Goal: Navigation & Orientation: Find specific page/section

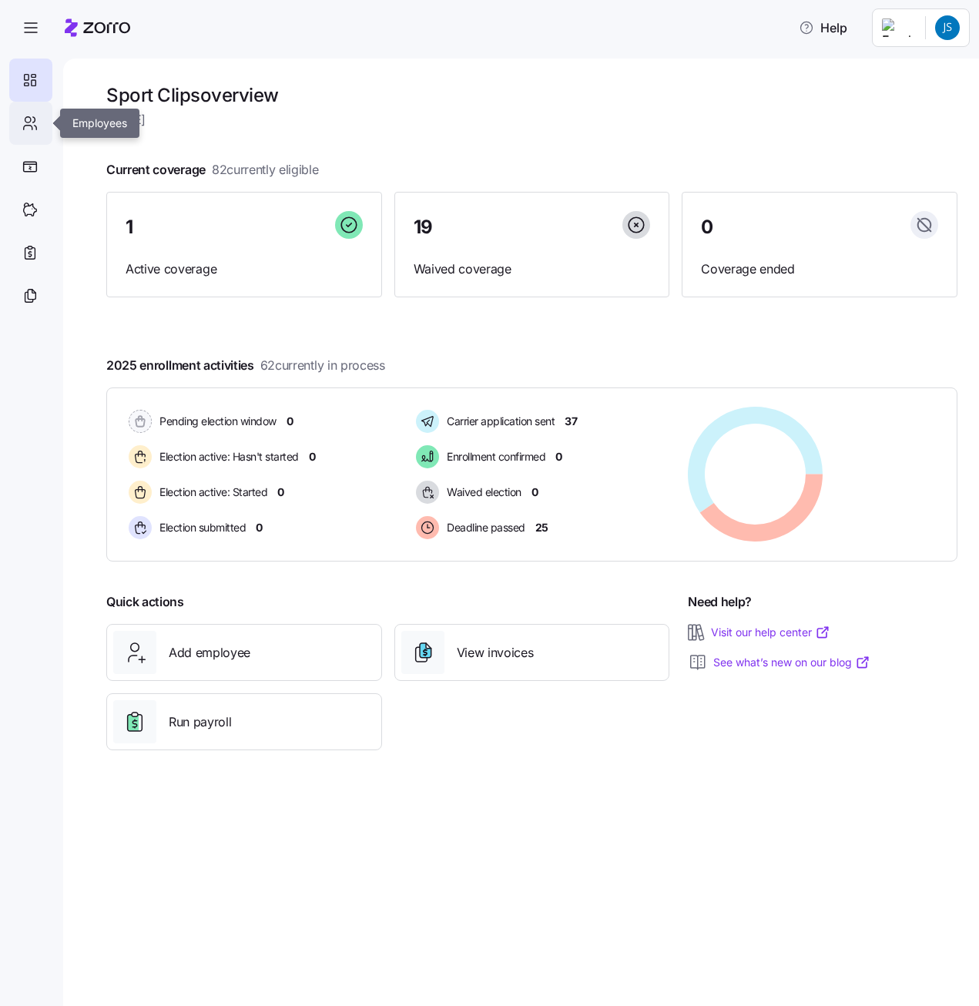
click at [35, 119] on icon at bounding box center [34, 119] width 2 height 5
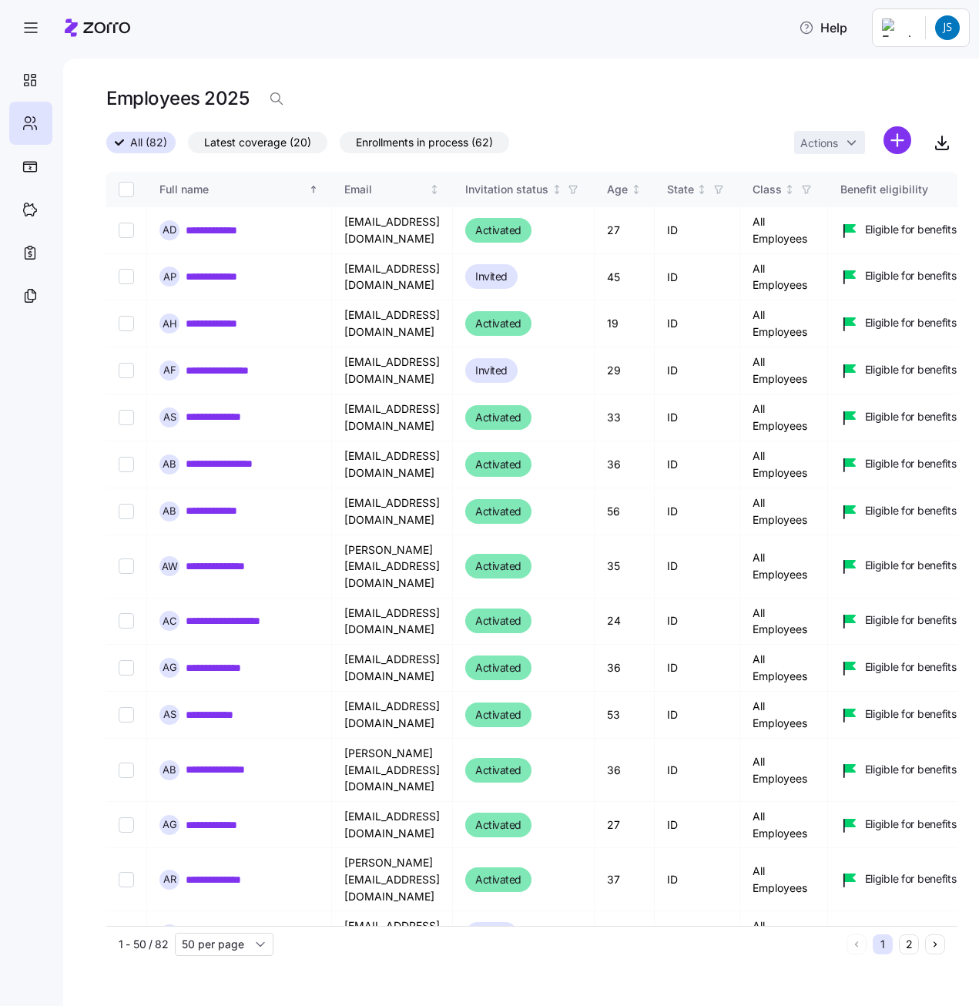
click at [79, 125] on div "**********" at bounding box center [521, 532] width 916 height 947
click at [22, 171] on icon at bounding box center [29, 167] width 15 height 12
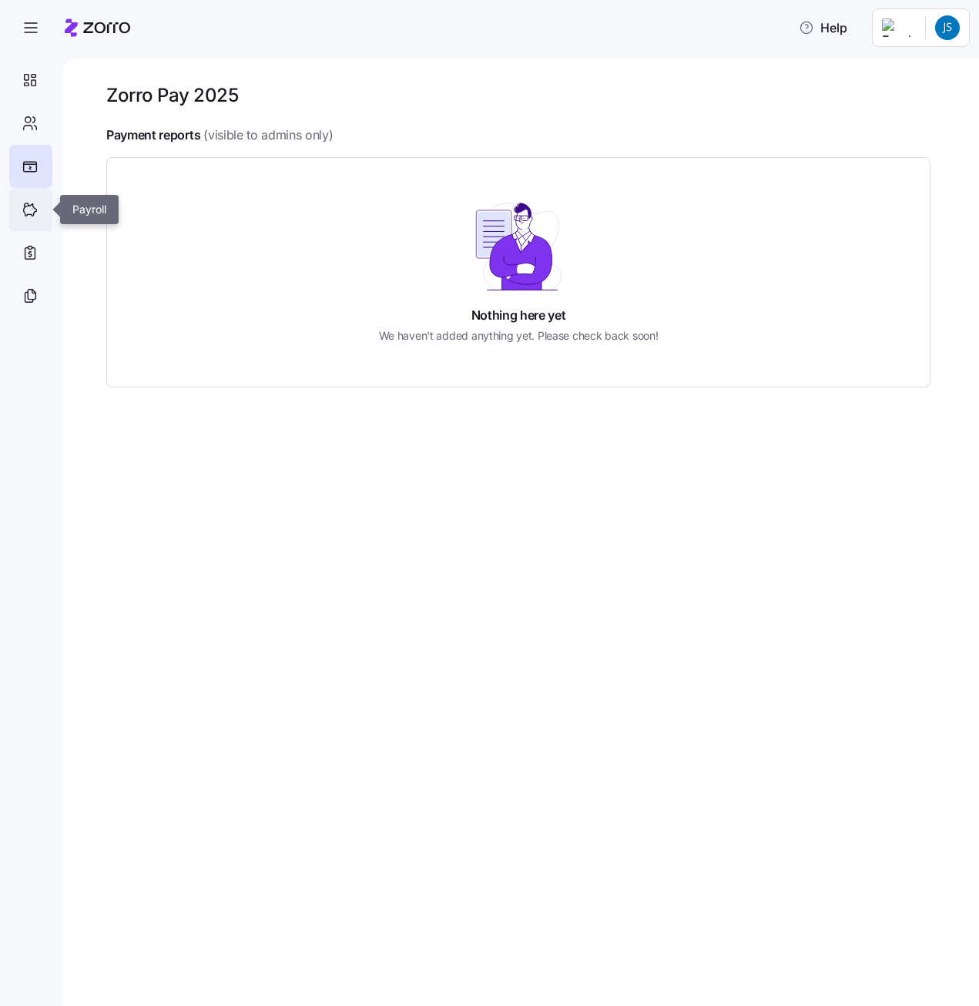
click at [32, 206] on icon at bounding box center [30, 209] width 17 height 18
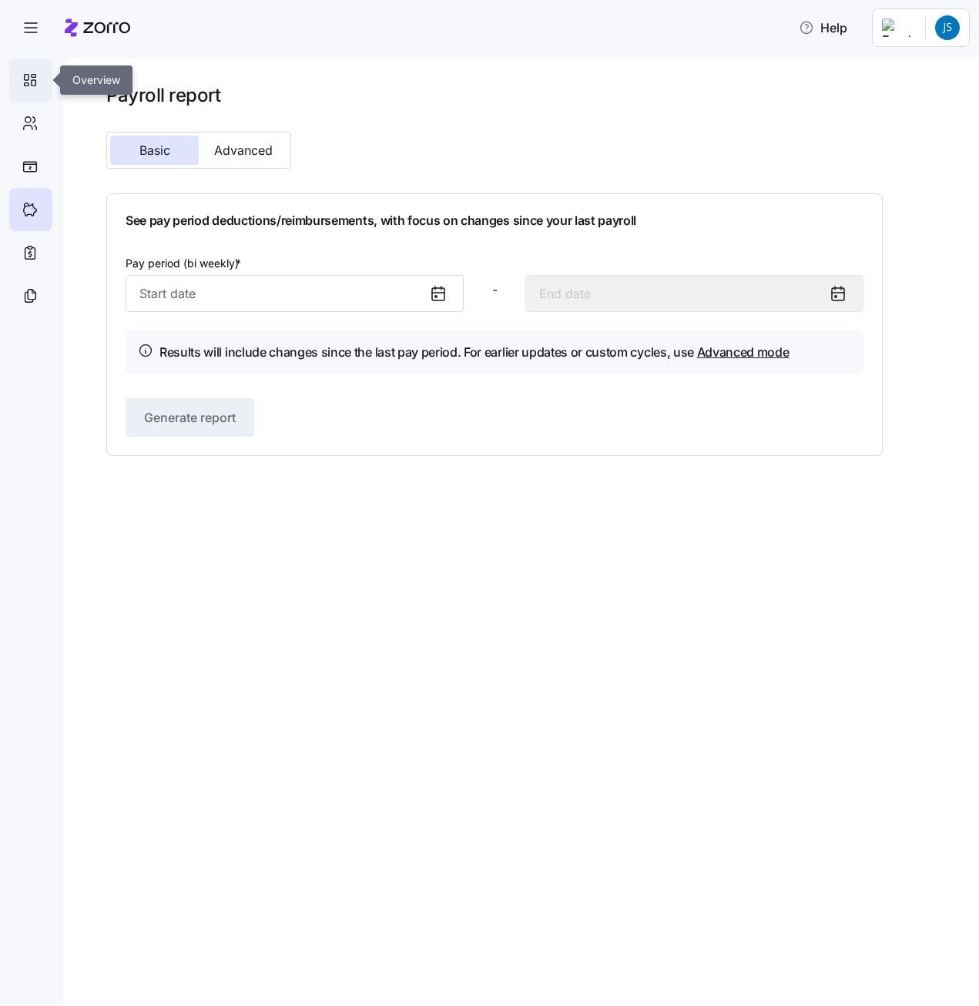
click at [31, 79] on icon at bounding box center [30, 80] width 17 height 18
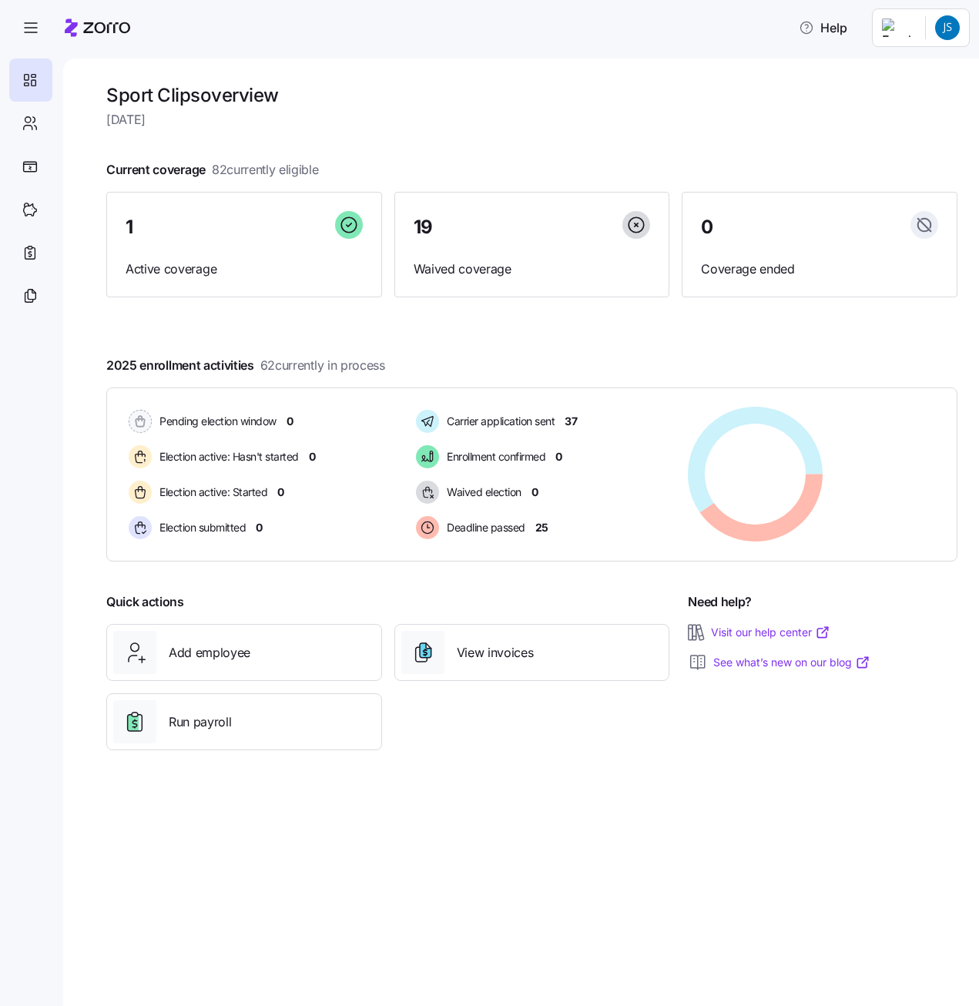
drag, startPoint x: 748, startPoint y: 147, endPoint x: 977, endPoint y: 92, distance: 235.2
click at [748, 147] on div at bounding box center [531, 144] width 851 height 25
click at [950, 34] on html "Help Sport Clips overview [DATE] Current coverage 82 currently eligible 1 Activ…" at bounding box center [489, 498] width 979 height 997
drag, startPoint x: 897, startPoint y: 62, endPoint x: 872, endPoint y: 60, distance: 25.5
click at [897, 62] on div "Personal view" at bounding box center [901, 69] width 91 height 17
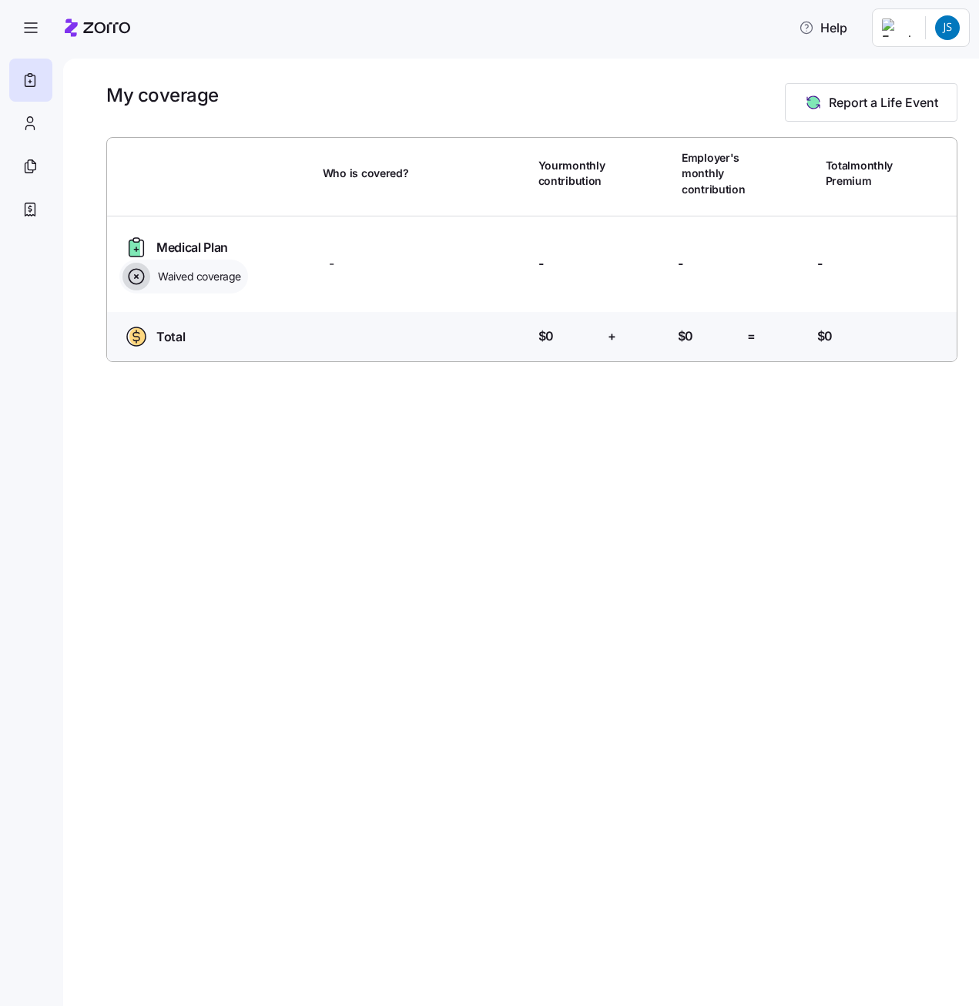
click at [454, 461] on div "My coverage Report a Life Event Who is covered? Your monthly contribution Emplo…" at bounding box center [521, 532] width 916 height 947
click at [290, 108] on div "My coverage Report a Life Event" at bounding box center [531, 102] width 851 height 39
click at [949, 28] on html "Help My coverage Report a Life Event Who is covered? Your monthly contribution …" at bounding box center [489, 498] width 979 height 997
click at [919, 132] on div "Company setup" at bounding box center [907, 131] width 102 height 17
